Goal: Navigation & Orientation: Find specific page/section

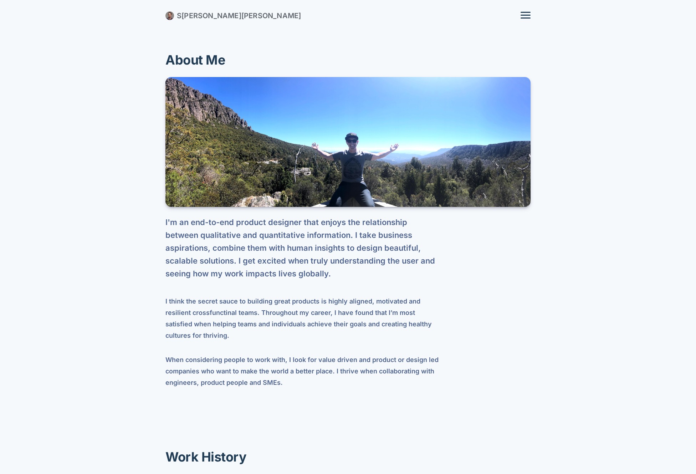
click at [189, 15] on span "[PERSON_NAME]" at bounding box center [211, 15] width 60 height 9
